Goal: Information Seeking & Learning: Learn about a topic

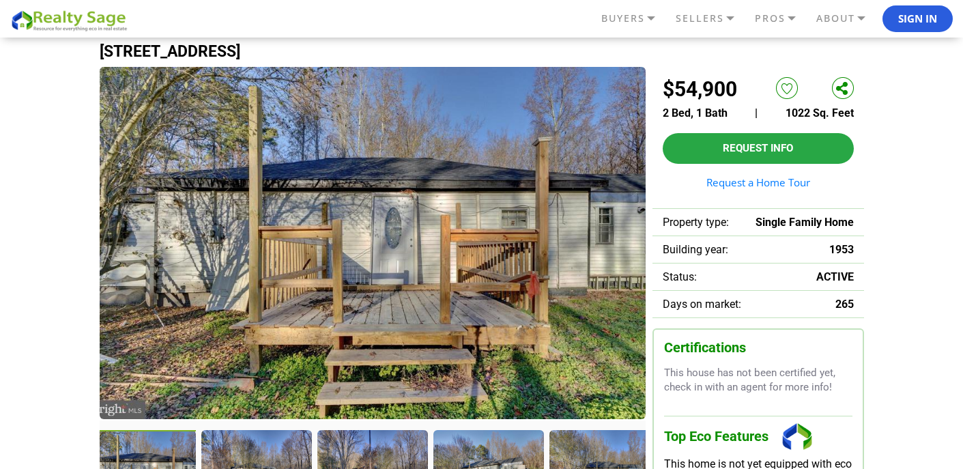
scroll to position [63, 0]
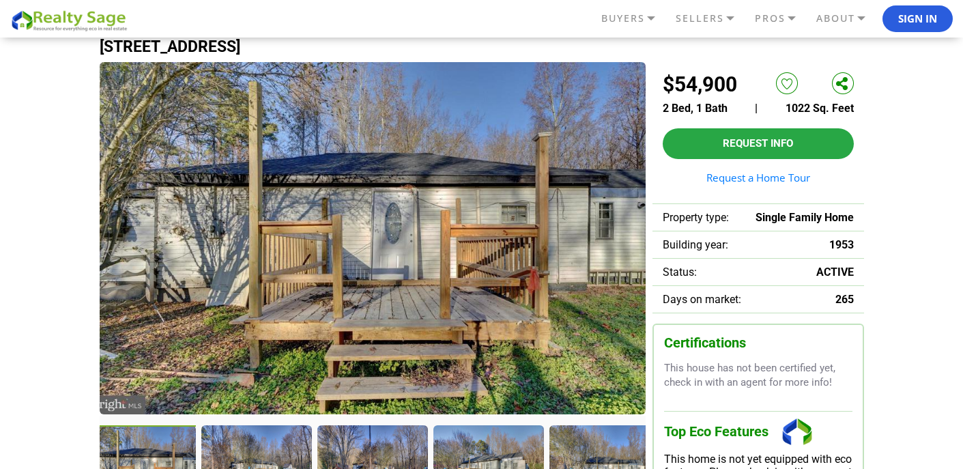
click at [369, 337] on img at bounding box center [373, 238] width 546 height 352
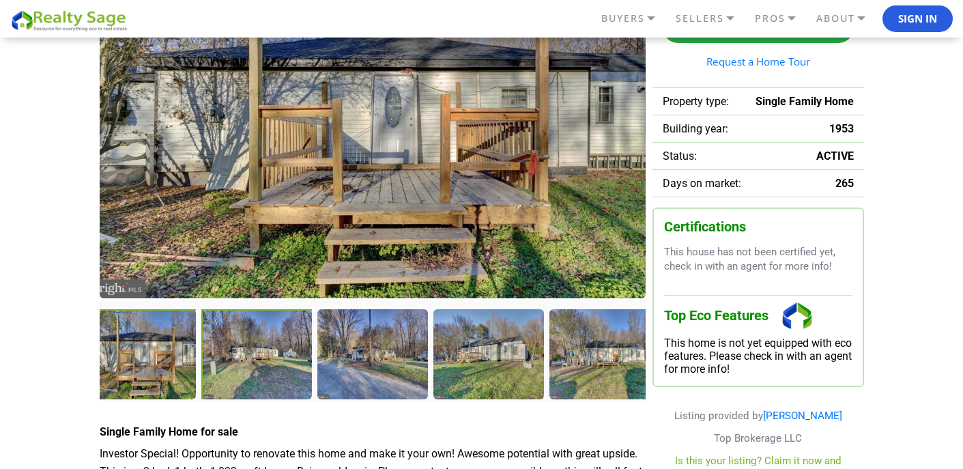
scroll to position [186, 0]
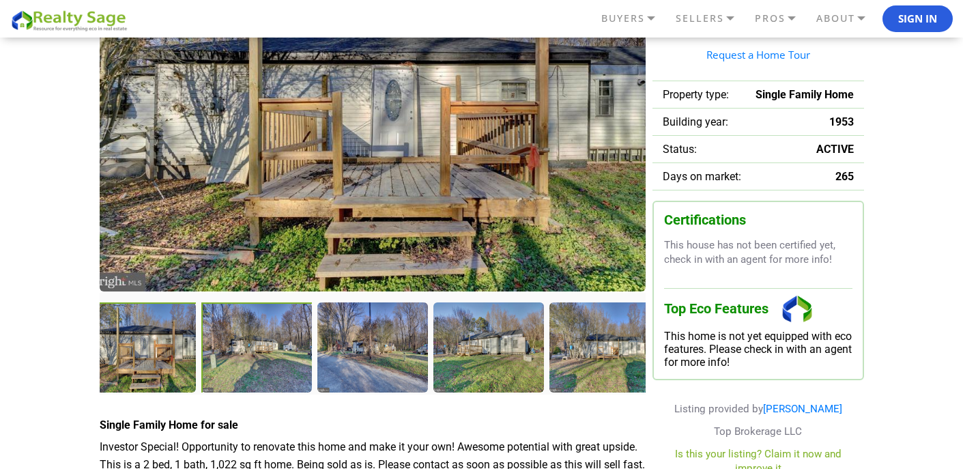
click at [242, 350] on div at bounding box center [257, 348] width 113 height 93
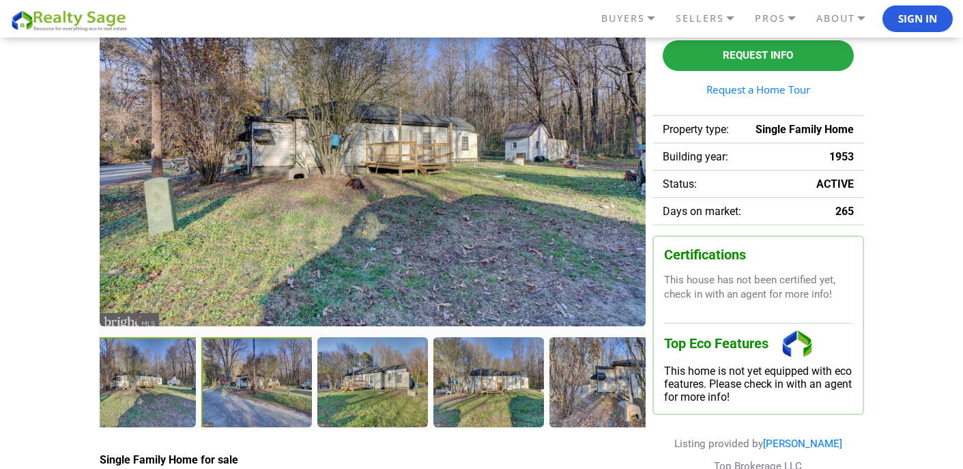
scroll to position [151, 0]
click at [253, 402] on div at bounding box center [257, 383] width 113 height 93
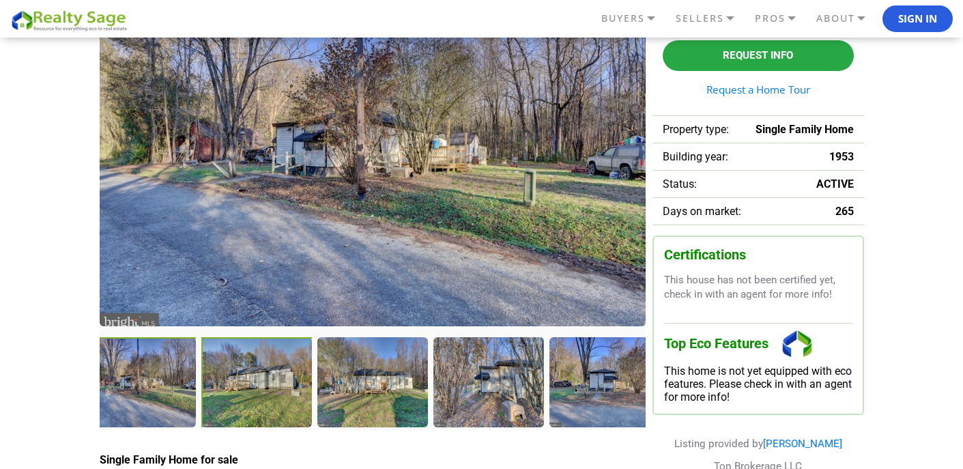
click at [285, 402] on div at bounding box center [257, 383] width 113 height 93
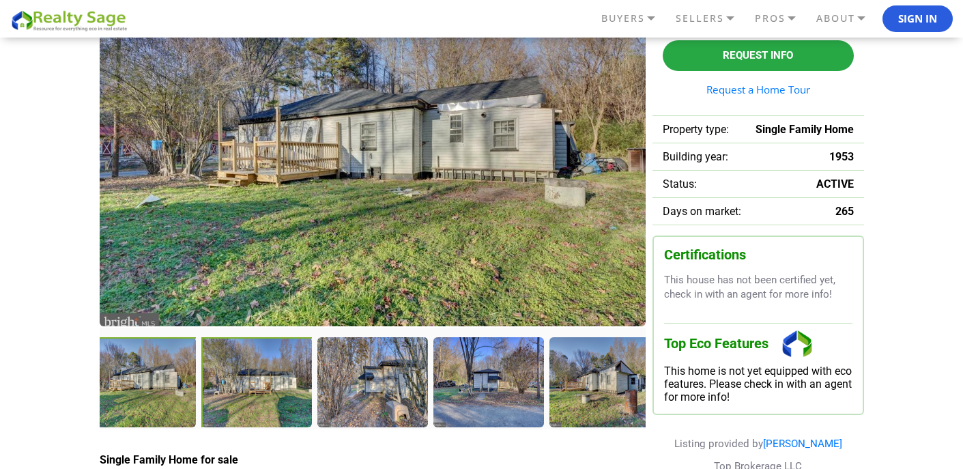
click at [295, 387] on div at bounding box center [257, 383] width 113 height 93
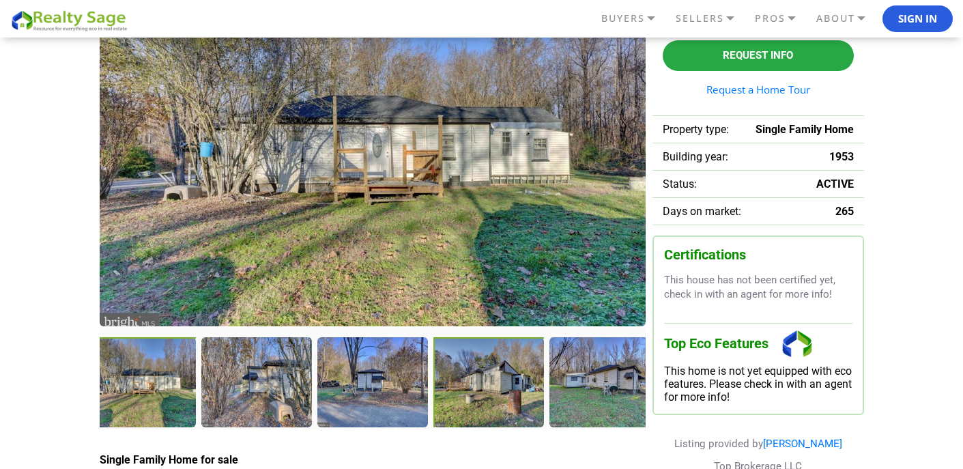
click at [522, 386] on div at bounding box center [490, 383] width 113 height 93
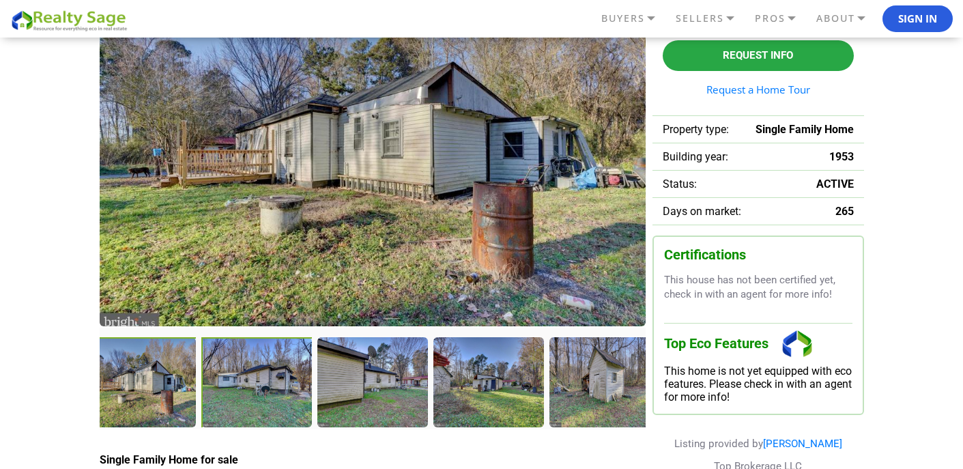
click at [285, 402] on div at bounding box center [257, 383] width 113 height 93
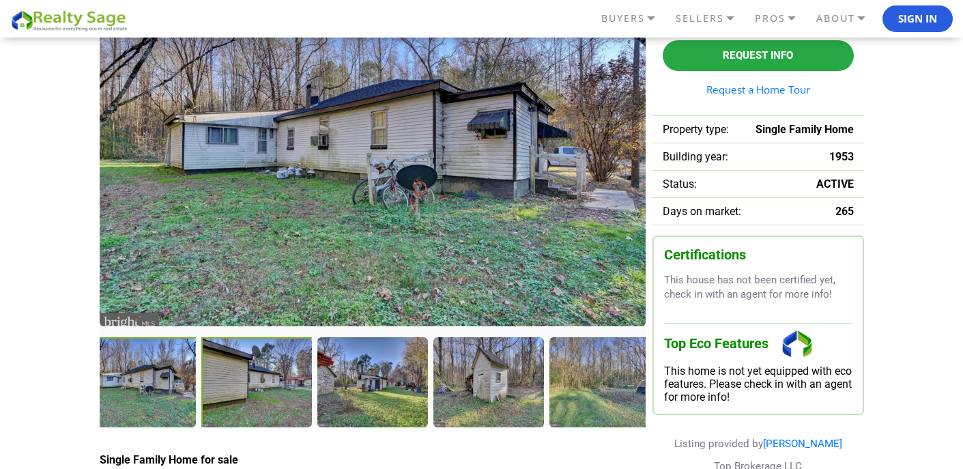
click at [258, 401] on div at bounding box center [257, 383] width 113 height 93
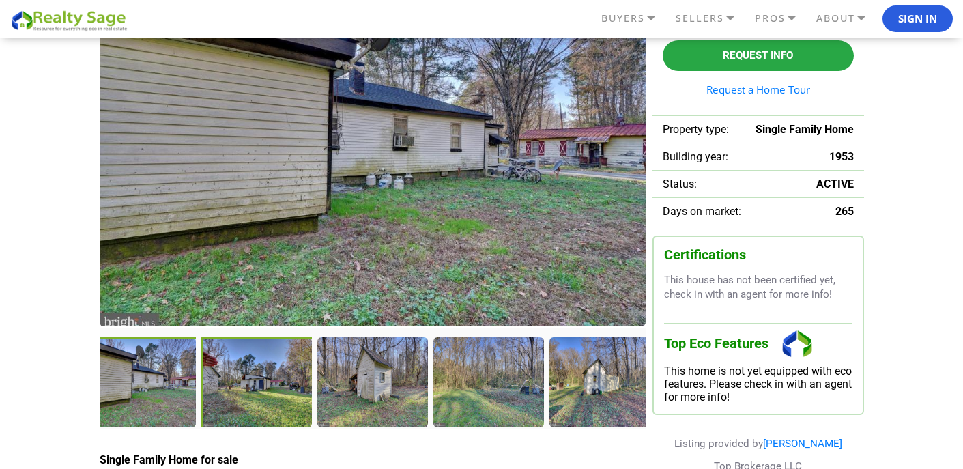
click at [259, 400] on div at bounding box center [257, 383] width 113 height 93
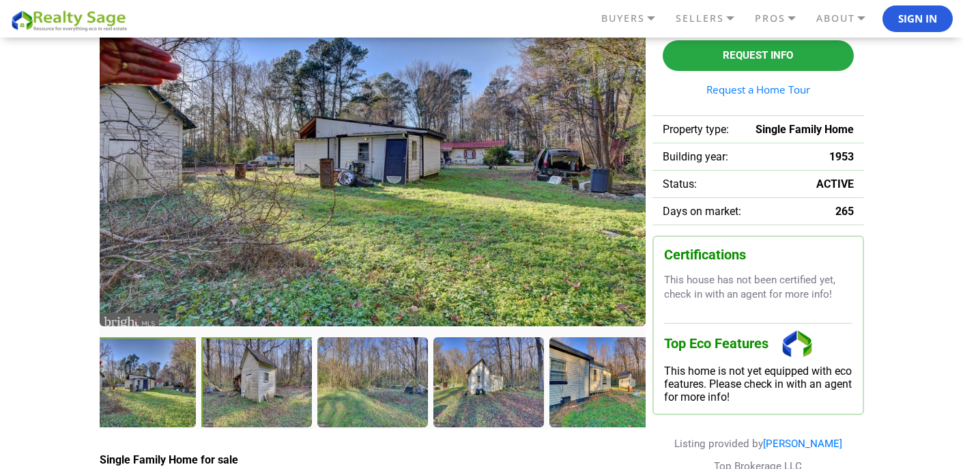
click at [259, 400] on div at bounding box center [257, 382] width 112 height 91
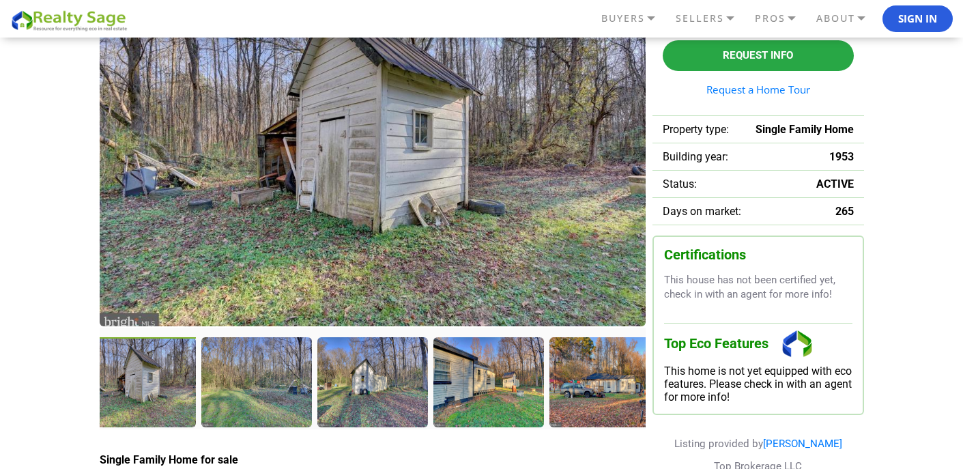
click at [259, 400] on div at bounding box center [255, 381] width 109 height 89
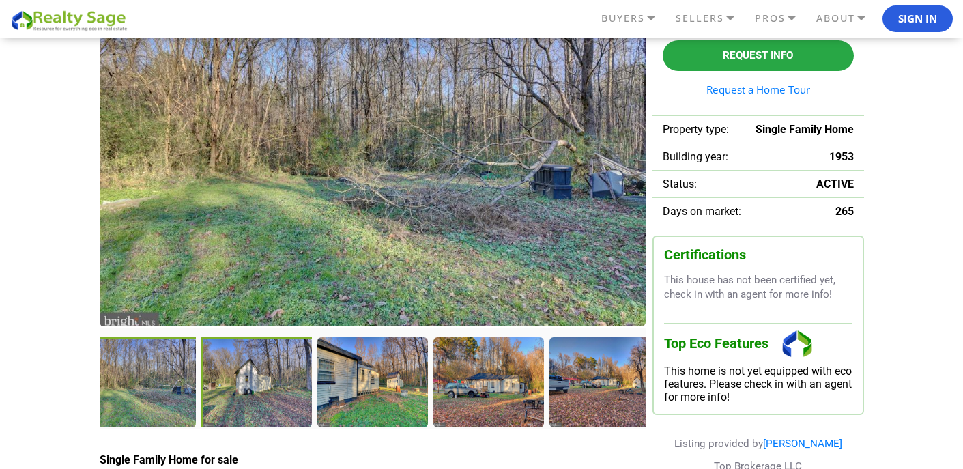
click at [259, 400] on div at bounding box center [257, 382] width 112 height 91
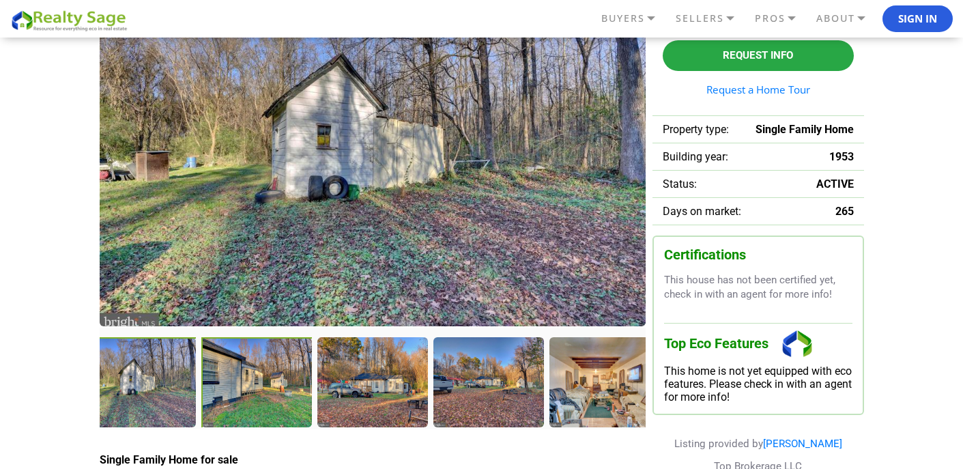
click at [259, 400] on div at bounding box center [257, 382] width 112 height 91
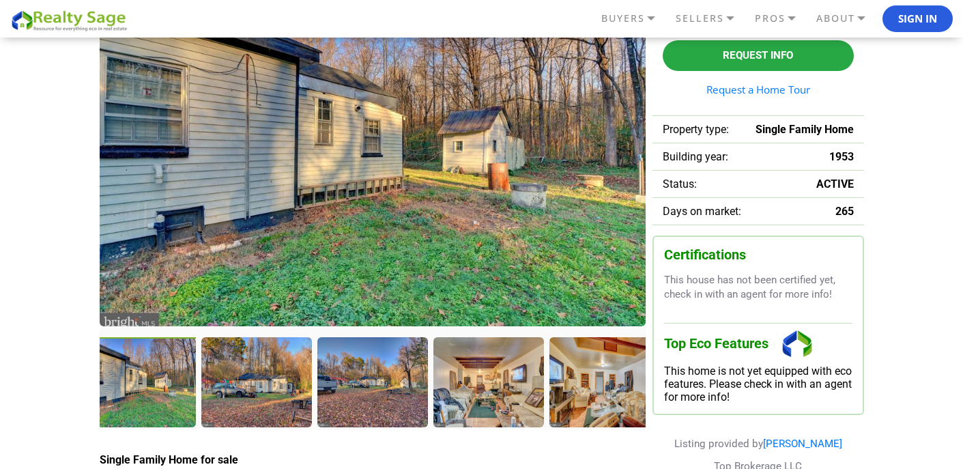
click at [259, 400] on div at bounding box center [255, 381] width 109 height 89
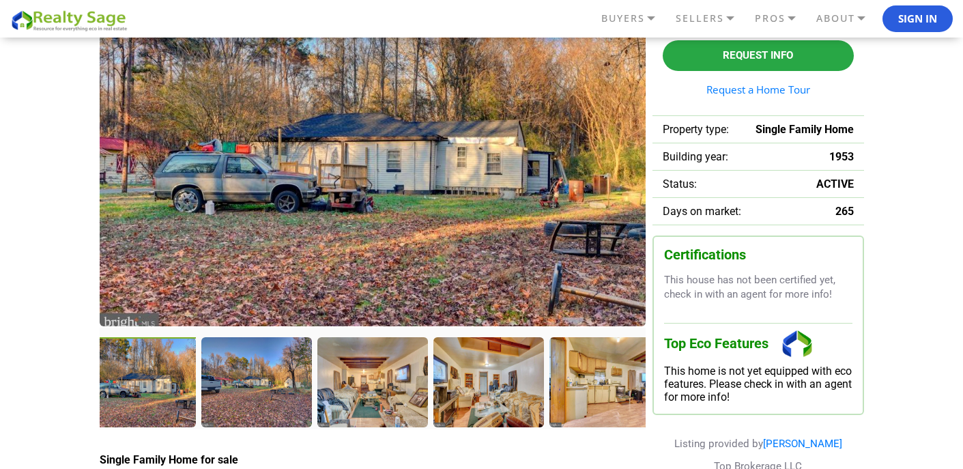
click at [259, 400] on div at bounding box center [255, 381] width 109 height 89
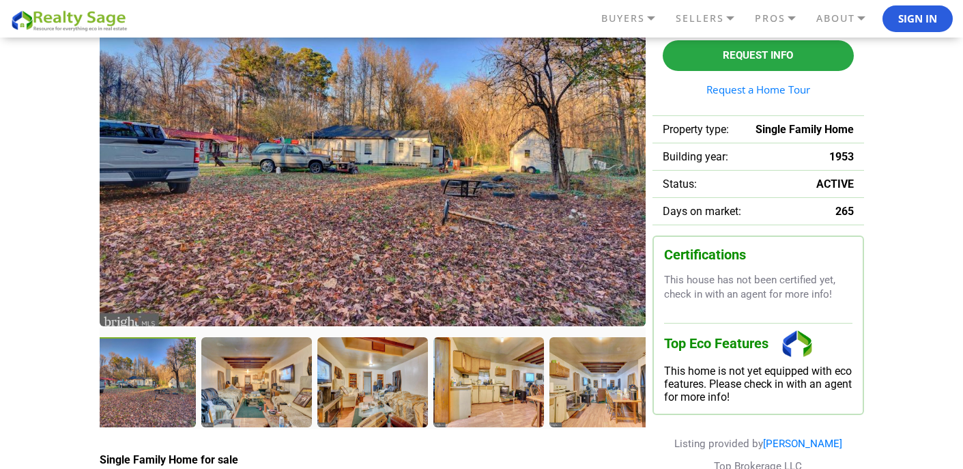
click at [259, 400] on div at bounding box center [255, 381] width 109 height 89
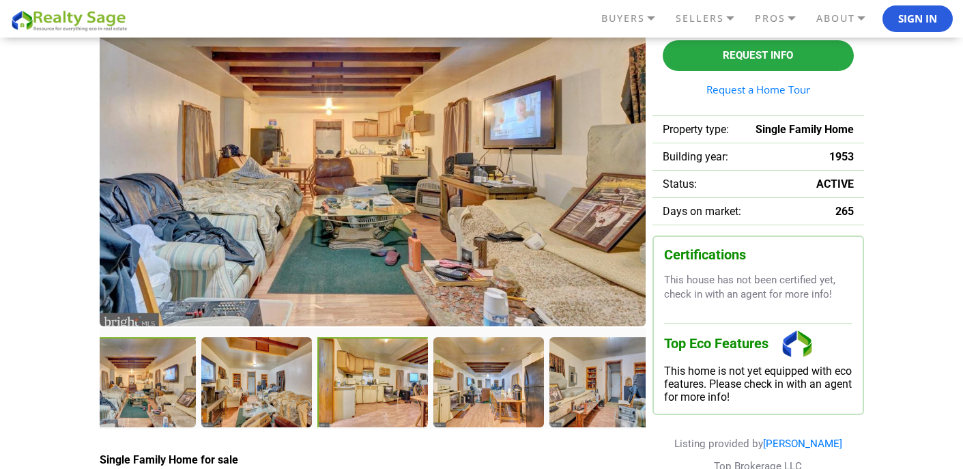
click at [384, 397] on div at bounding box center [373, 383] width 113 height 93
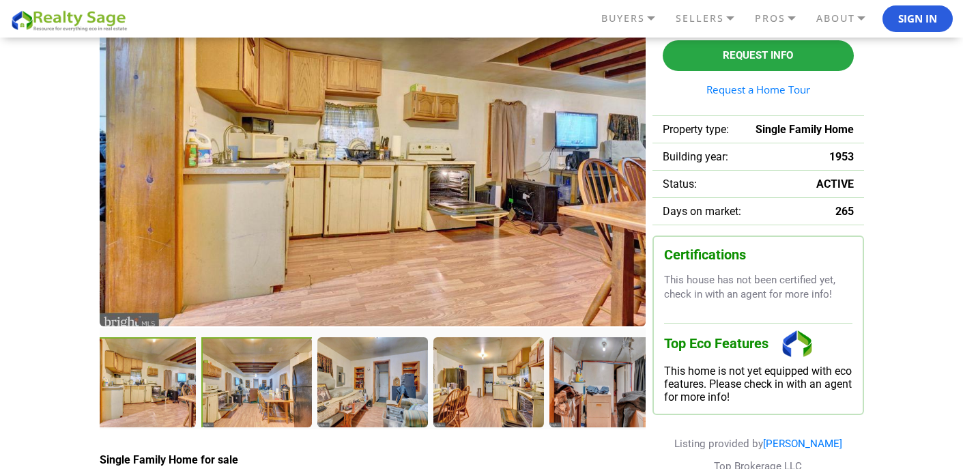
click at [269, 400] on div at bounding box center [257, 383] width 113 height 93
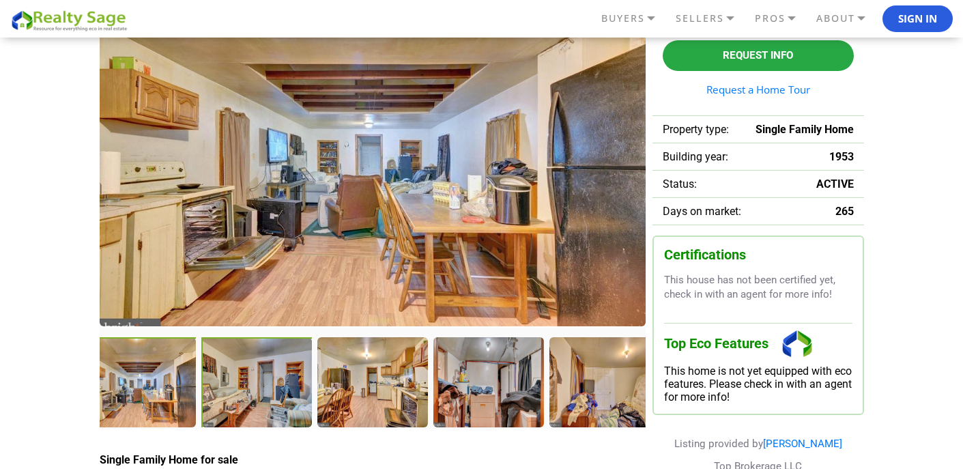
click at [257, 402] on div at bounding box center [257, 383] width 113 height 93
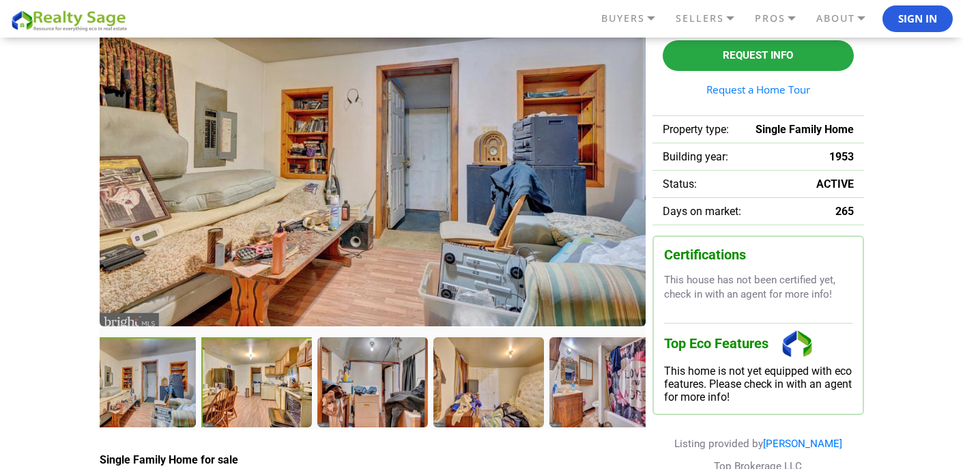
click at [271, 399] on div at bounding box center [257, 383] width 113 height 93
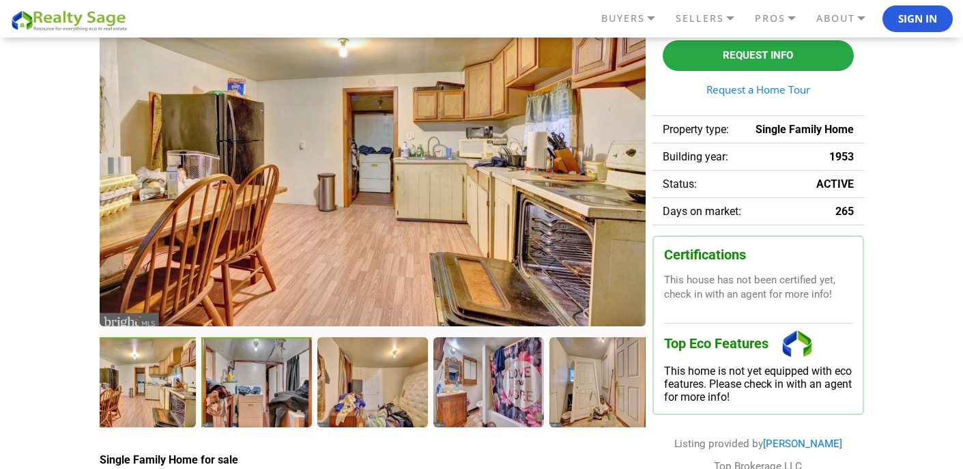
click at [285, 399] on div at bounding box center [257, 383] width 113 height 93
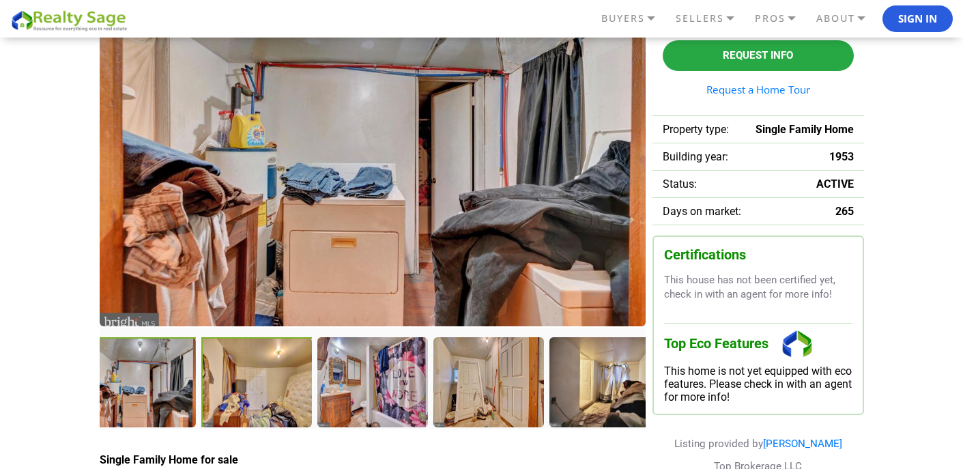
click at [285, 395] on div at bounding box center [257, 383] width 113 height 93
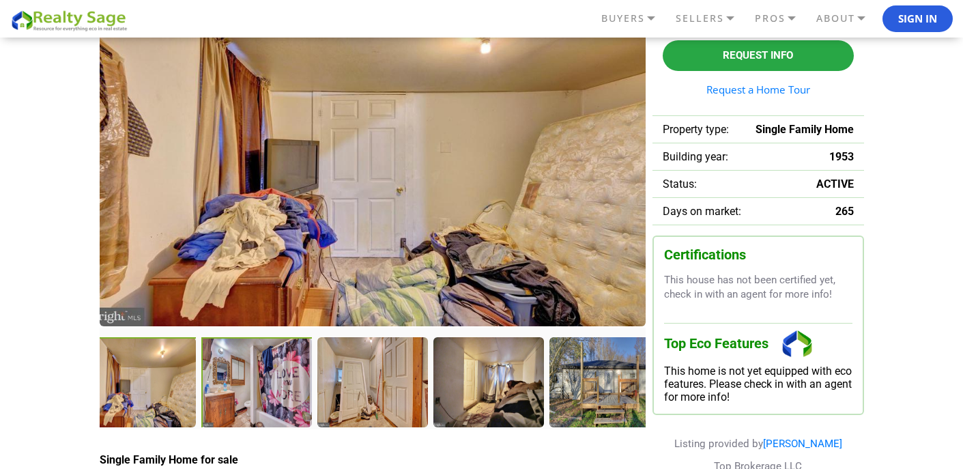
click at [277, 387] on div at bounding box center [257, 383] width 113 height 93
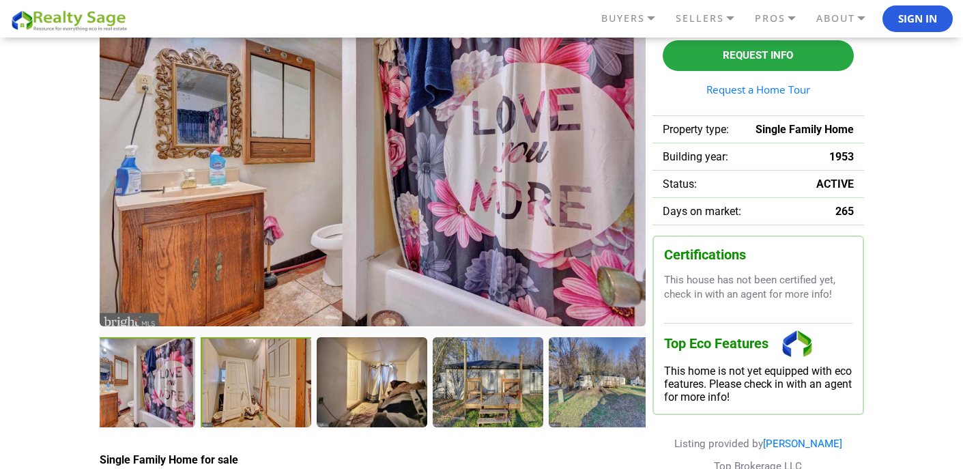
click at [275, 405] on div at bounding box center [257, 383] width 113 height 93
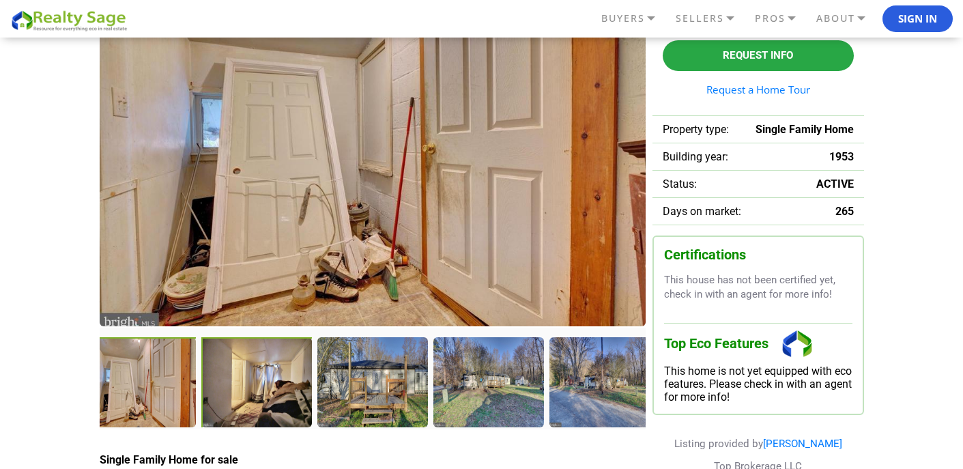
click at [257, 404] on div at bounding box center [257, 383] width 113 height 93
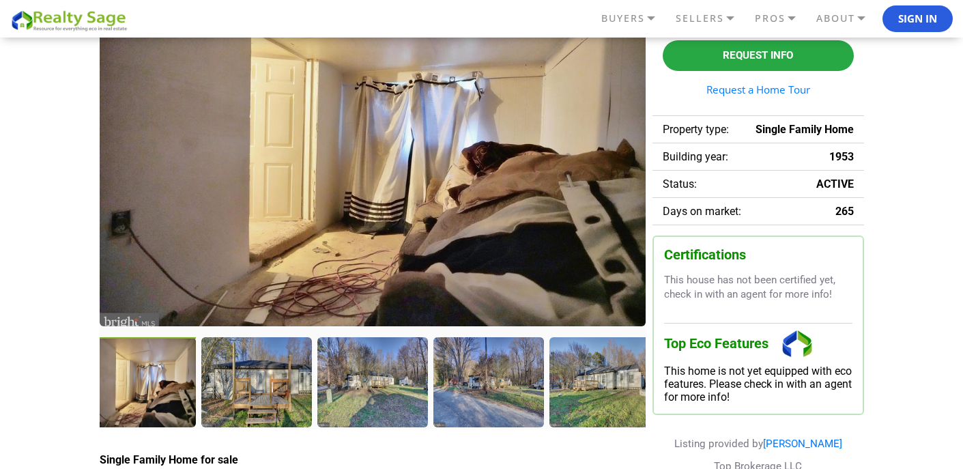
click at [257, 404] on div at bounding box center [255, 381] width 109 height 89
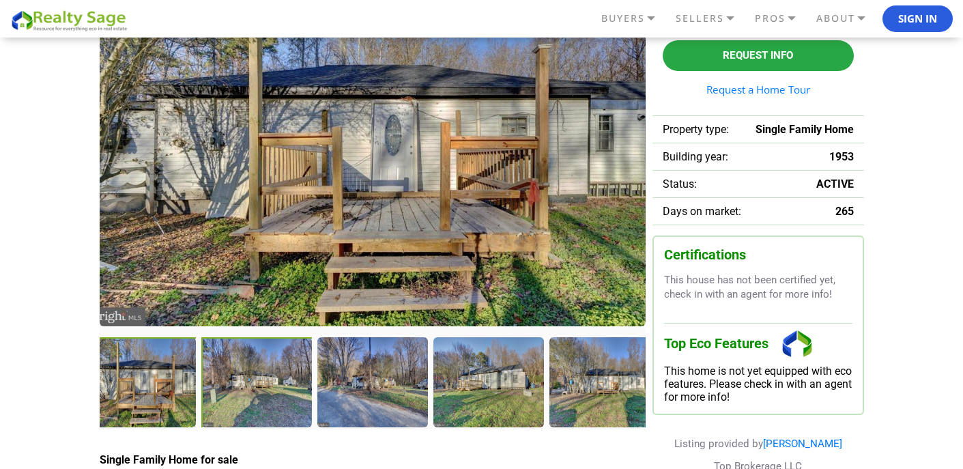
click at [256, 401] on div at bounding box center [257, 383] width 113 height 93
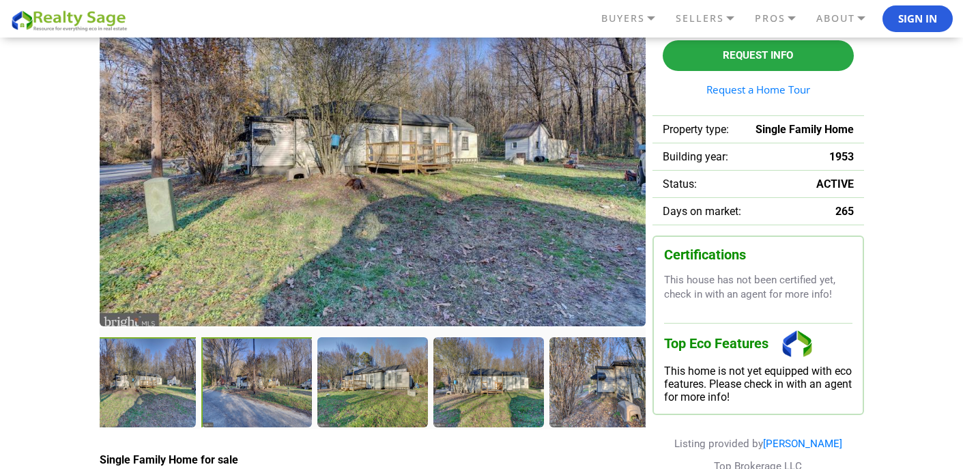
click at [274, 393] on div at bounding box center [257, 383] width 113 height 93
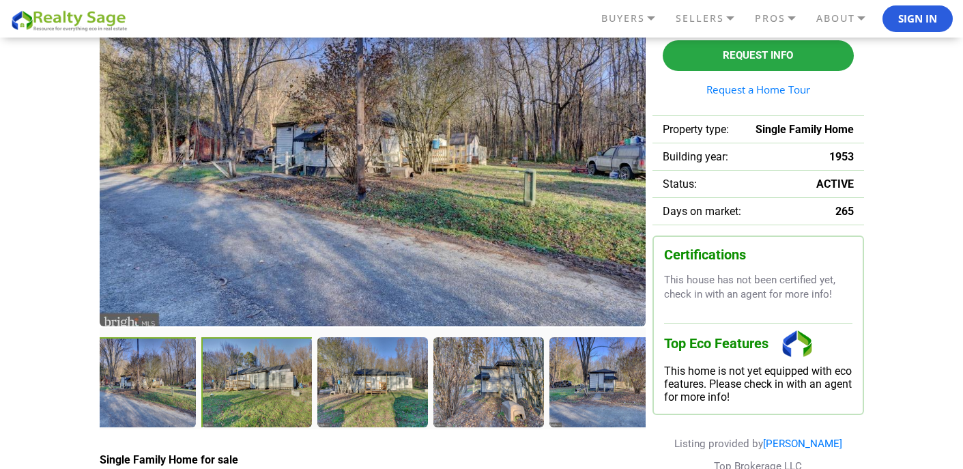
click at [248, 385] on div at bounding box center [257, 383] width 113 height 93
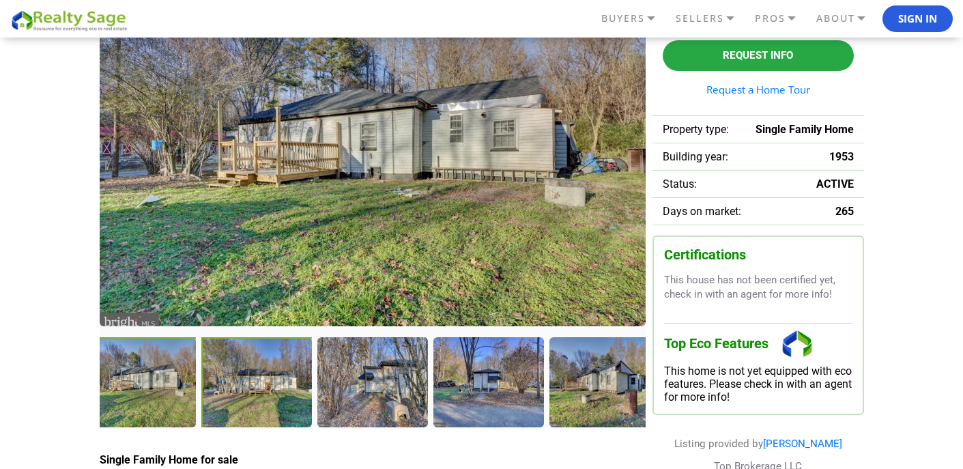
click at [264, 382] on div at bounding box center [257, 383] width 113 height 93
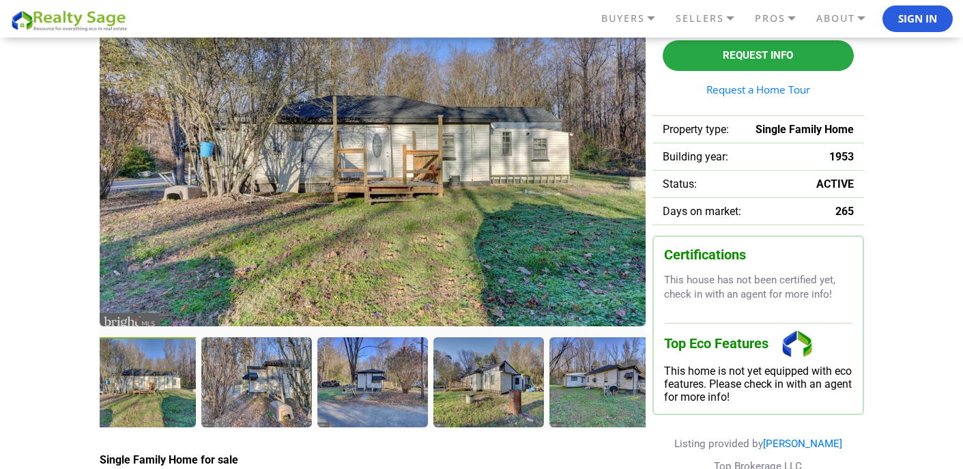
click at [264, 382] on div at bounding box center [255, 381] width 109 height 89
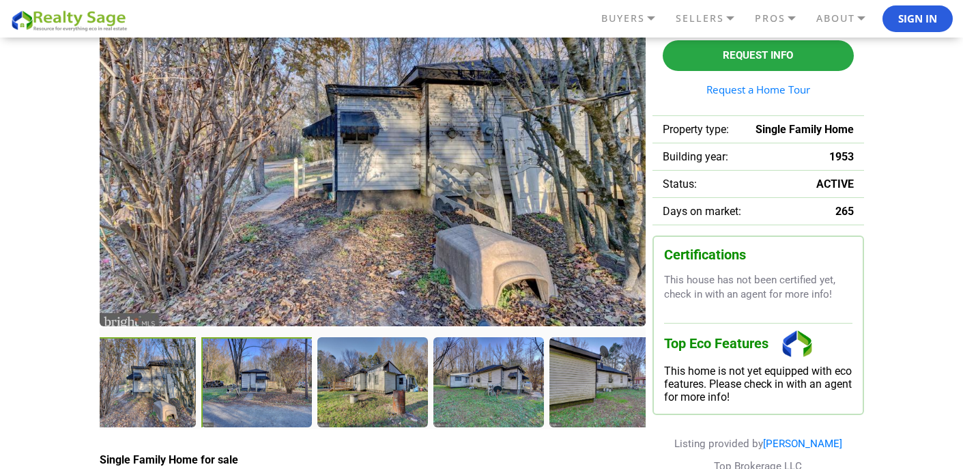
click at [240, 382] on div at bounding box center [257, 383] width 113 height 93
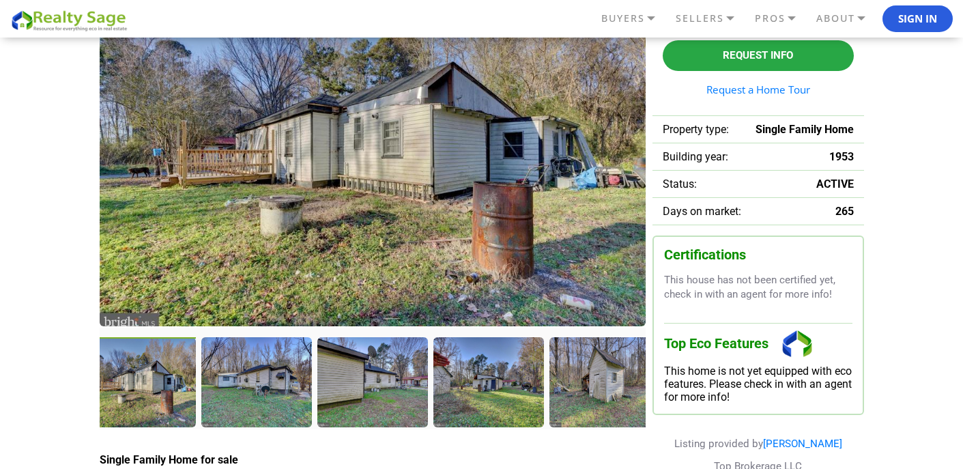
click at [300, 211] on img at bounding box center [373, 150] width 546 height 352
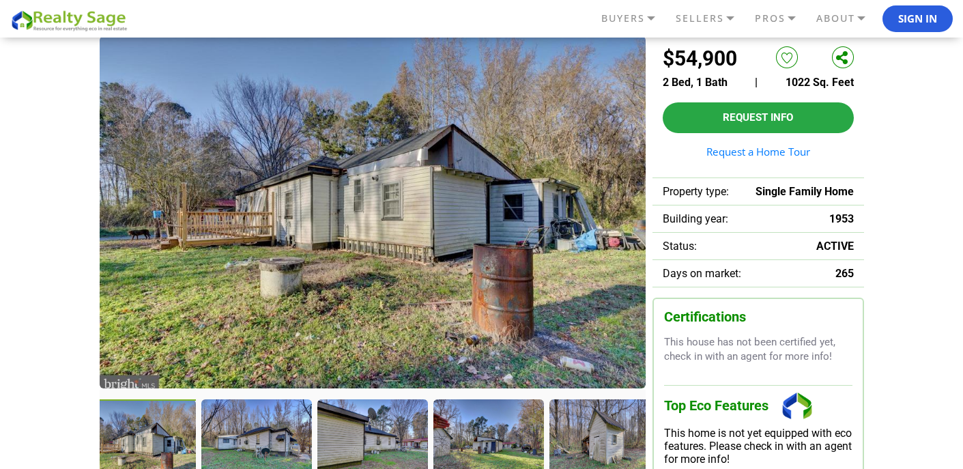
scroll to position [89, 0]
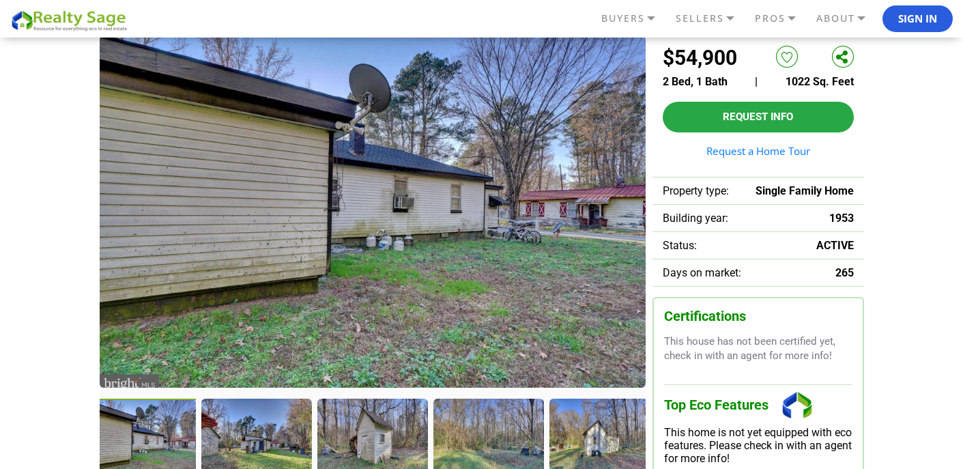
click at [175, 446] on div at bounding box center [141, 445] width 113 height 93
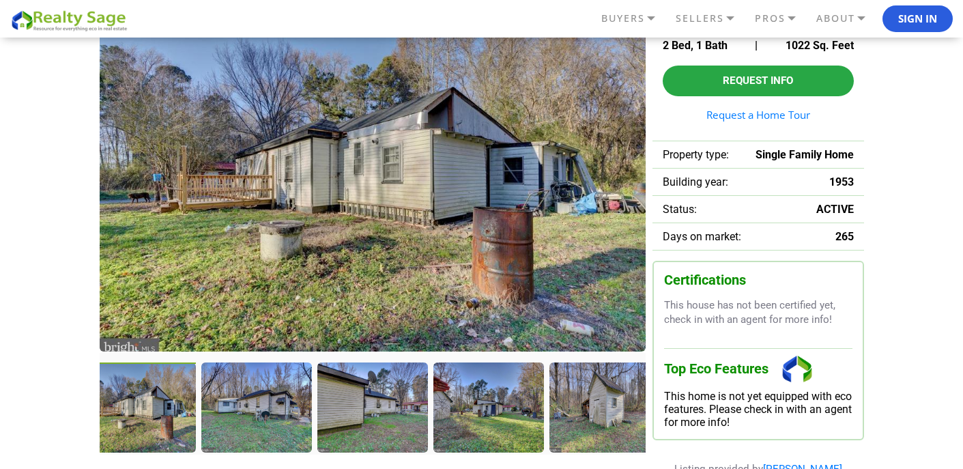
scroll to position [128, 0]
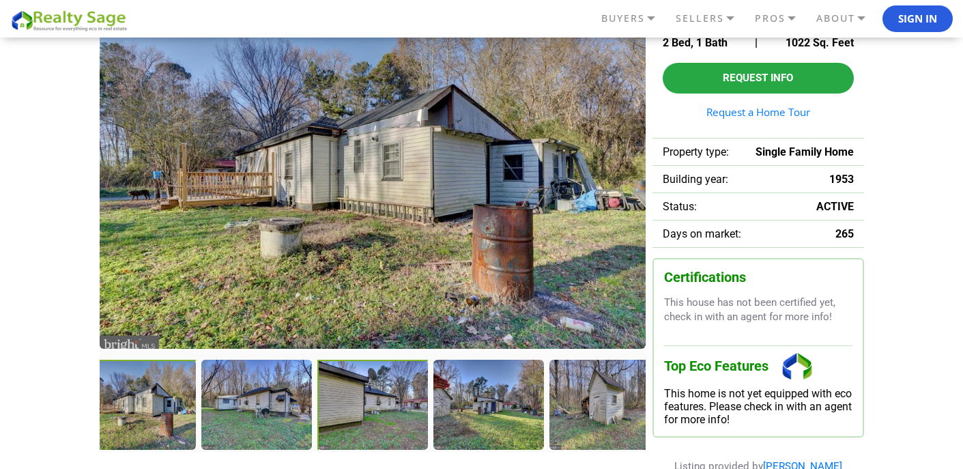
click at [382, 408] on div at bounding box center [373, 406] width 113 height 93
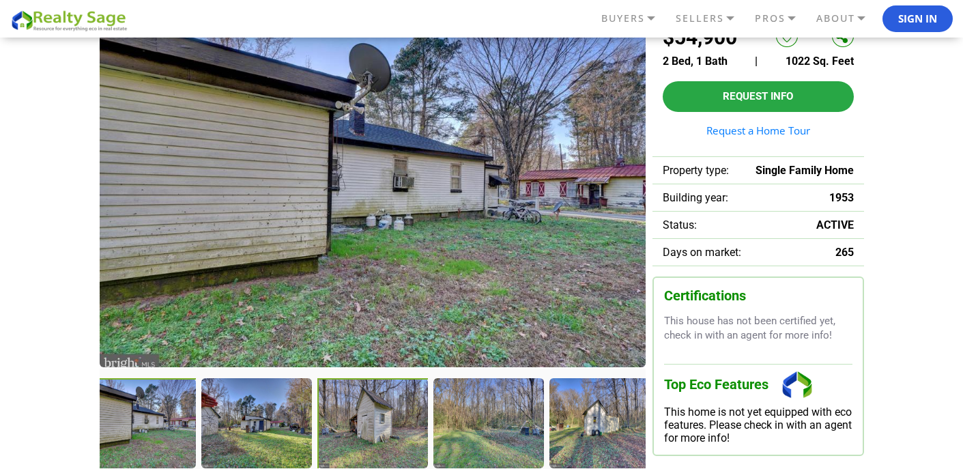
scroll to position [107, 0]
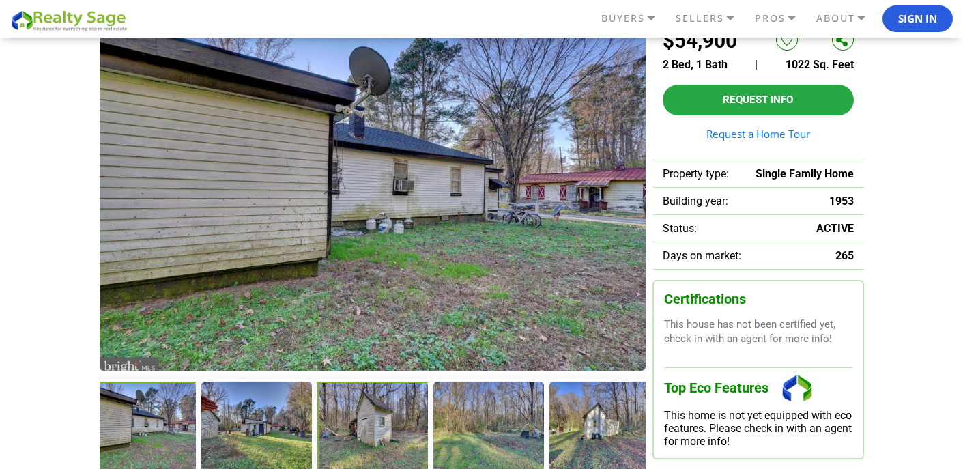
click at [393, 438] on div at bounding box center [373, 428] width 113 height 93
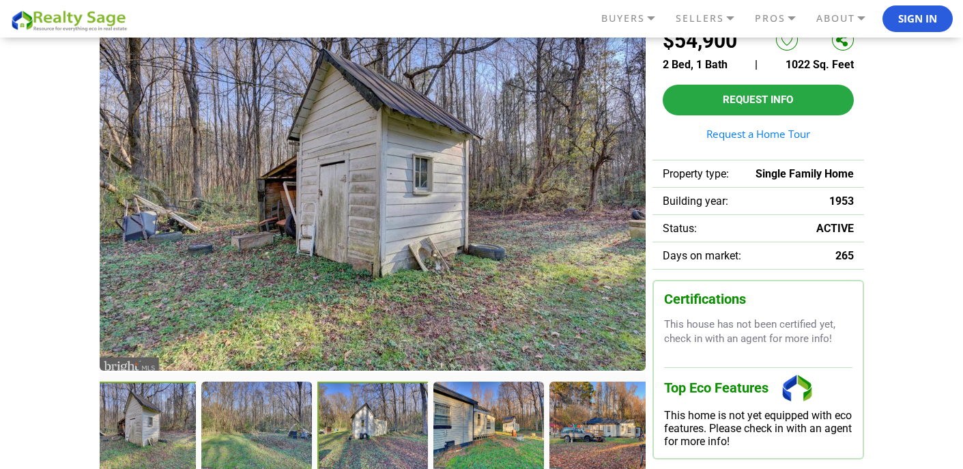
click at [383, 440] on div at bounding box center [373, 428] width 113 height 93
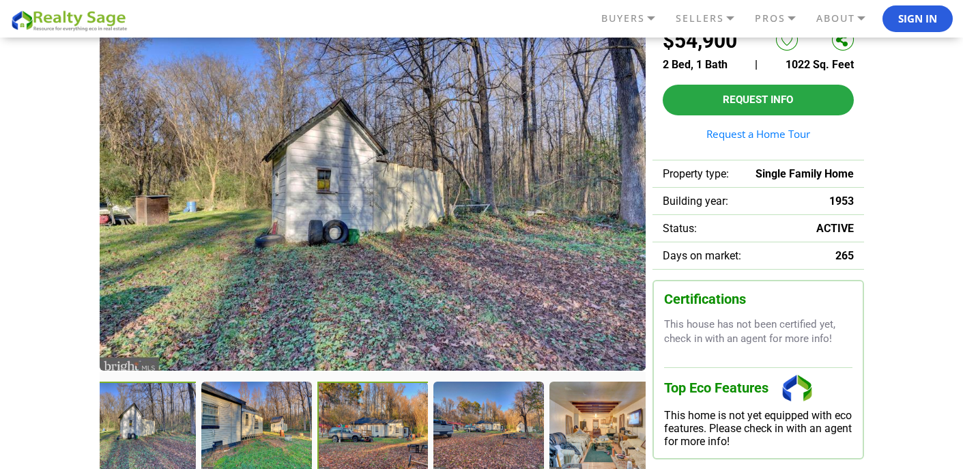
click at [367, 434] on div at bounding box center [373, 428] width 113 height 93
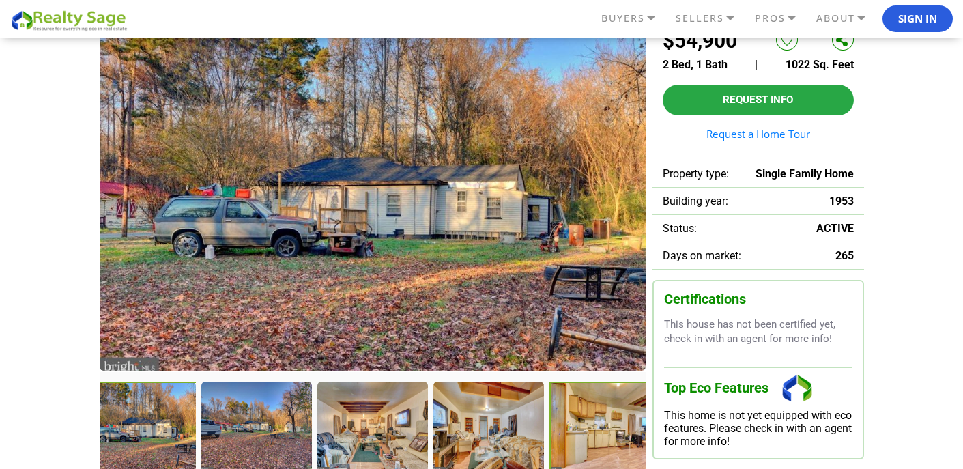
click at [606, 432] on div at bounding box center [606, 428] width 113 height 93
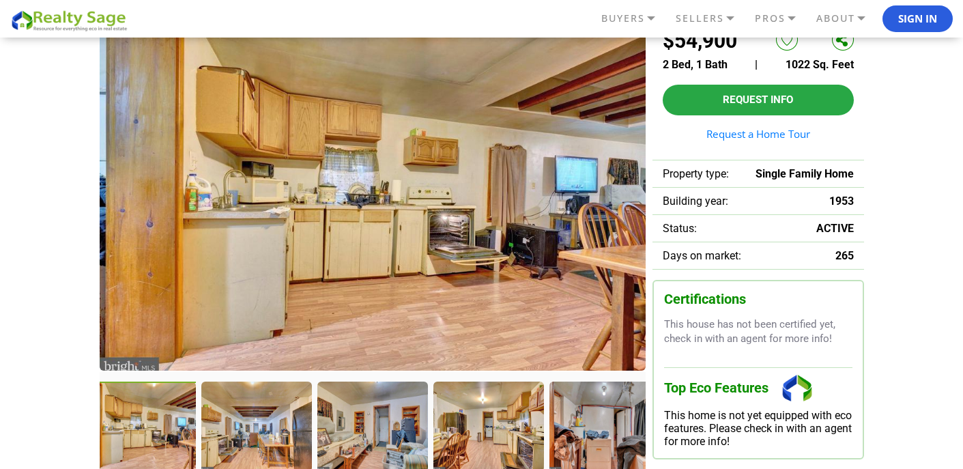
click at [171, 432] on div at bounding box center [141, 428] width 113 height 93
click at [243, 432] on div at bounding box center [257, 428] width 113 height 93
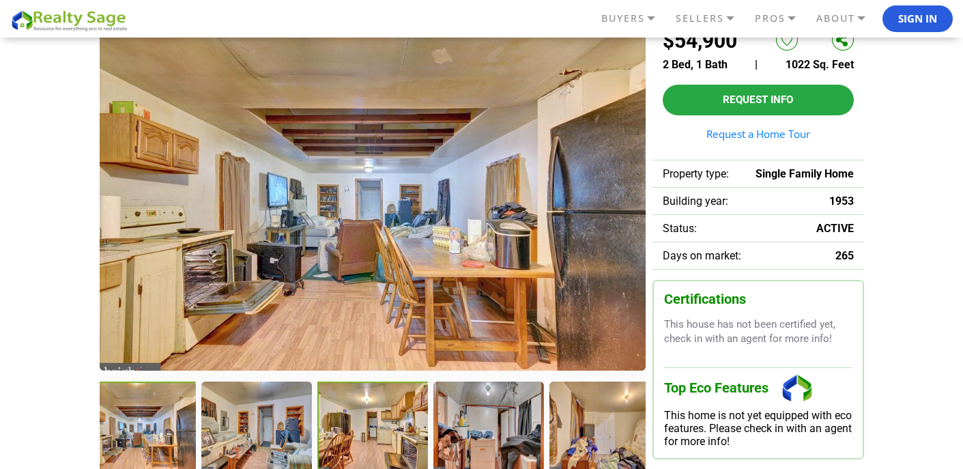
click at [380, 434] on div at bounding box center [373, 428] width 113 height 93
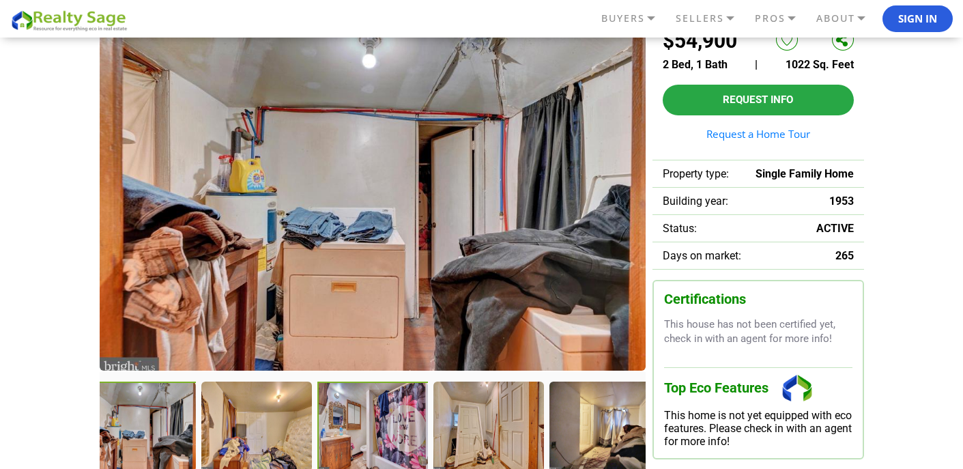
click at [371, 448] on div at bounding box center [373, 428] width 113 height 93
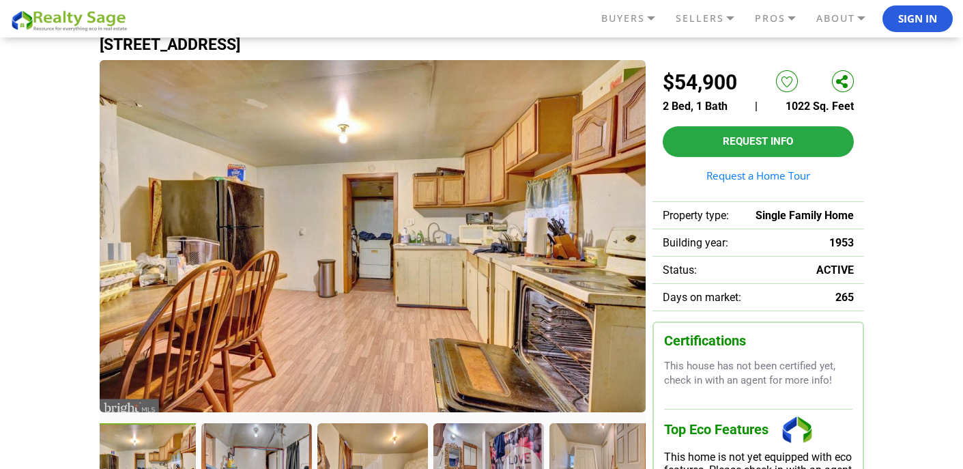
scroll to position [63, 0]
